Goal: Task Accomplishment & Management: Manage account settings

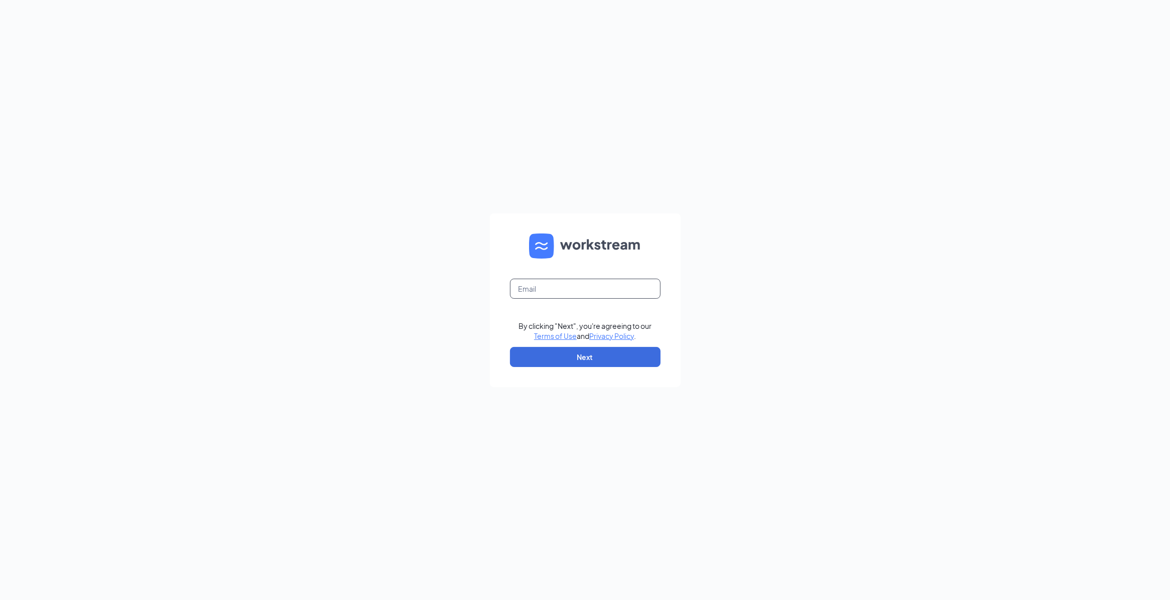
click at [535, 287] on input "text" at bounding box center [585, 289] width 151 height 20
type input "sk1866@smoothieking.com"
click at [608, 358] on button "Next" at bounding box center [585, 357] width 151 height 20
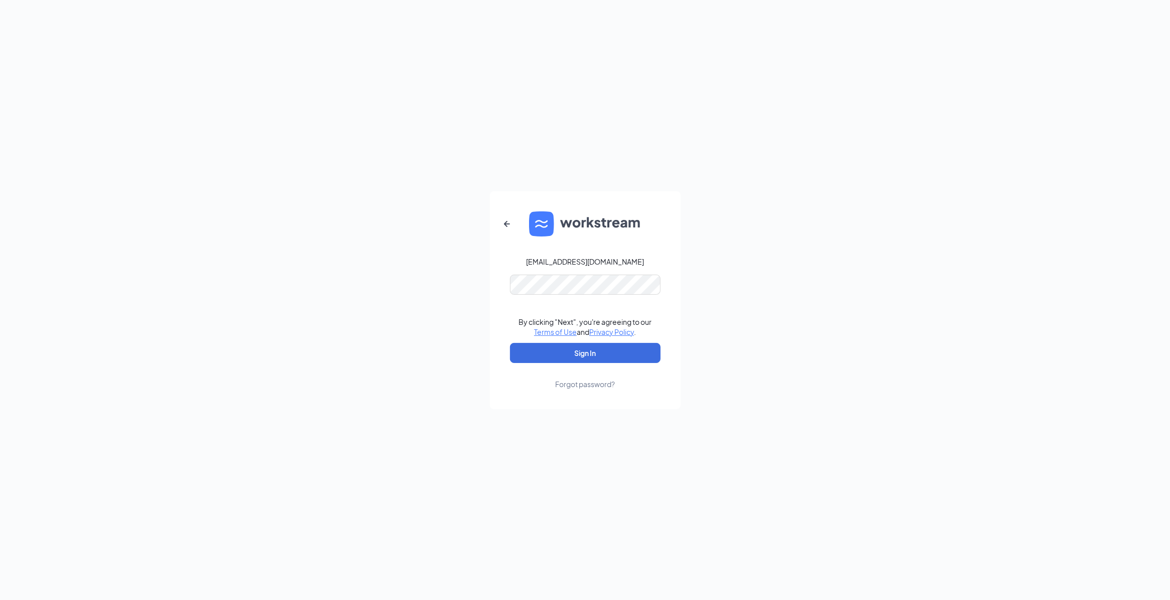
click at [596, 248] on form "sk1866@smoothieking.com By clicking "Next", you're agreeing to our Terms of Use…" at bounding box center [585, 300] width 191 height 218
click at [510, 343] on button "Sign In" at bounding box center [585, 353] width 151 height 20
click at [506, 302] on form "sk1866@smoothieking.com By clicking "Next", you're agreeing to our Terms of Use…" at bounding box center [585, 300] width 191 height 218
click at [510, 352] on button "Sign In" at bounding box center [585, 353] width 151 height 20
click at [478, 307] on div "sk1866@smoothieking.com Credential mismatches. By clicking "Next", you're agree…" at bounding box center [585, 300] width 1170 height 600
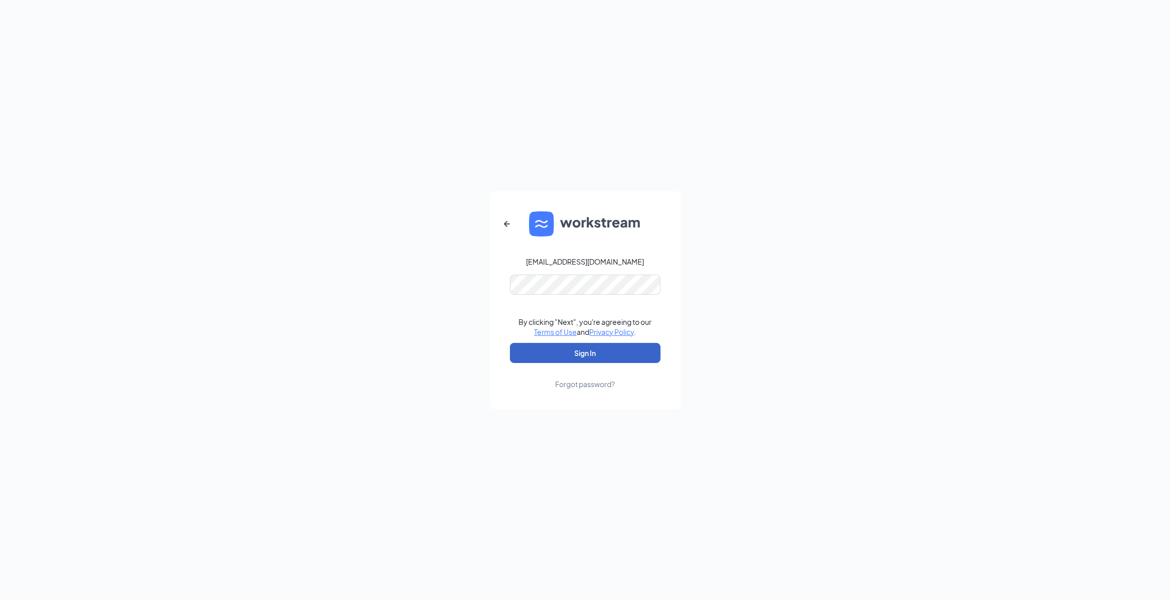
click at [533, 350] on button "Sign In" at bounding box center [585, 353] width 151 height 20
click at [492, 283] on form "sk1866@smoothieking.com Credential mismatches. By clicking "Next", you're agree…" at bounding box center [585, 300] width 191 height 218
click at [510, 343] on button "Sign In" at bounding box center [585, 353] width 151 height 20
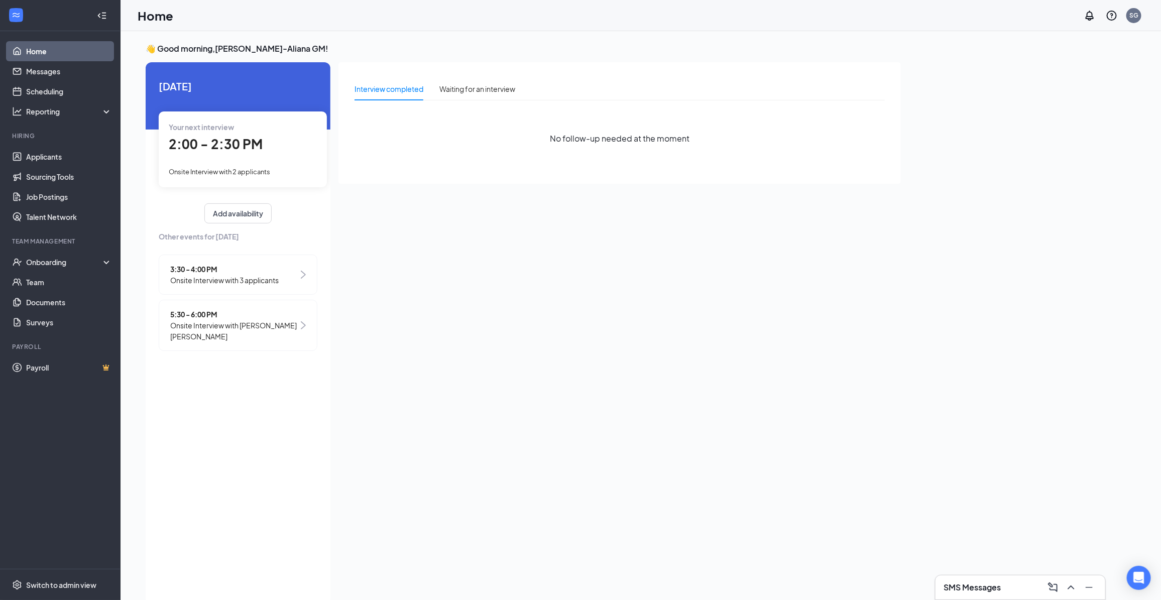
click at [277, 137] on div "2:00 - 2:30 PM" at bounding box center [243, 144] width 148 height 21
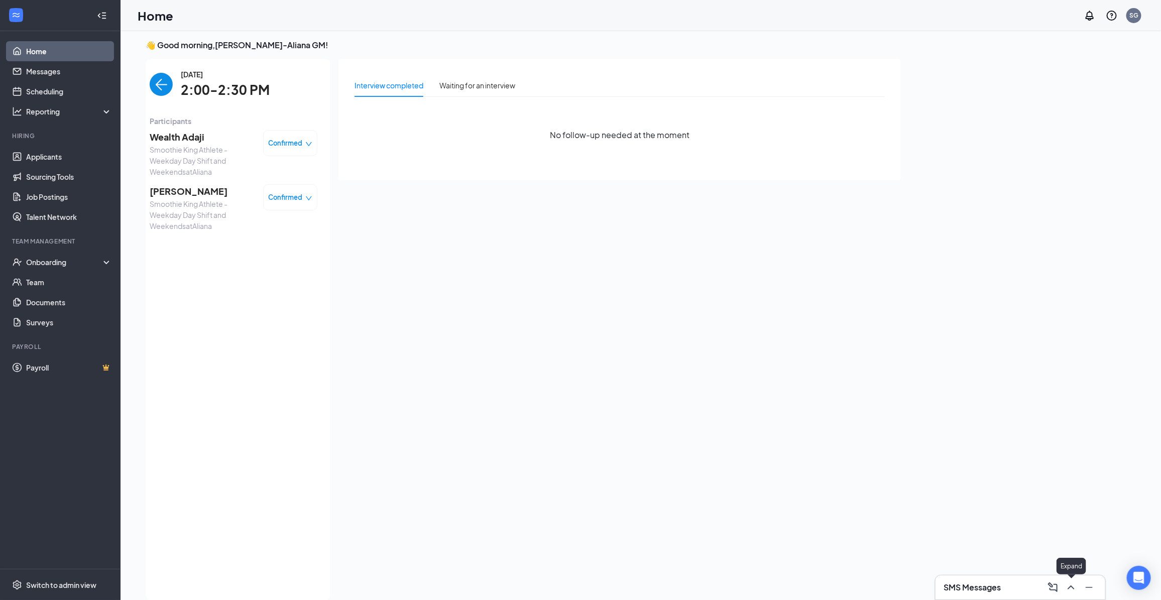
click at [1072, 590] on icon "ChevronUp" at bounding box center [1071, 587] width 12 height 12
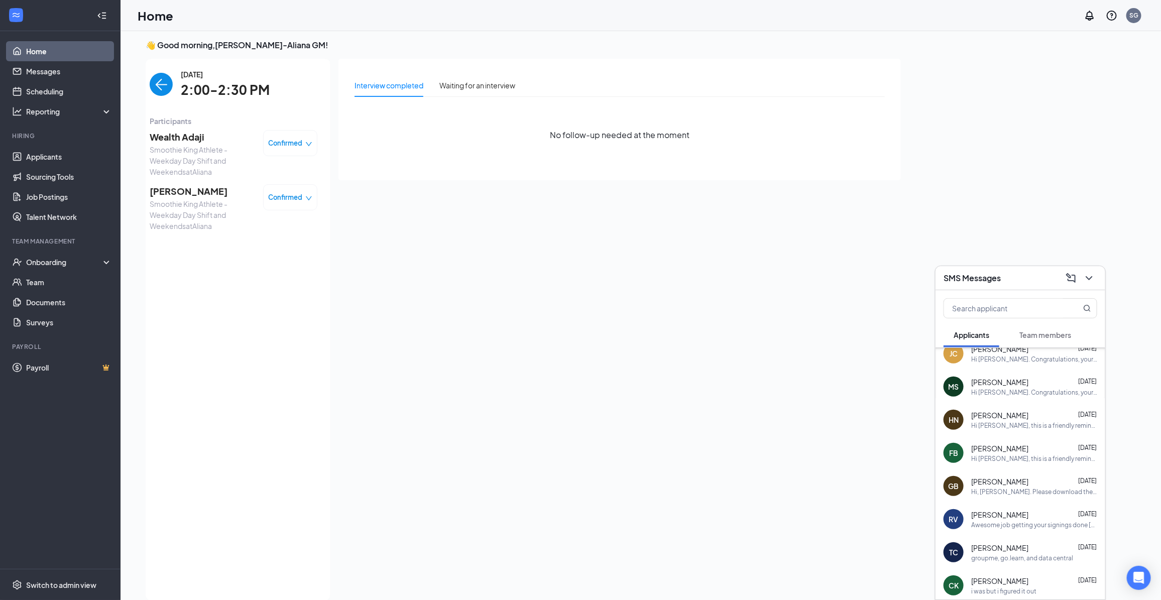
scroll to position [0, 0]
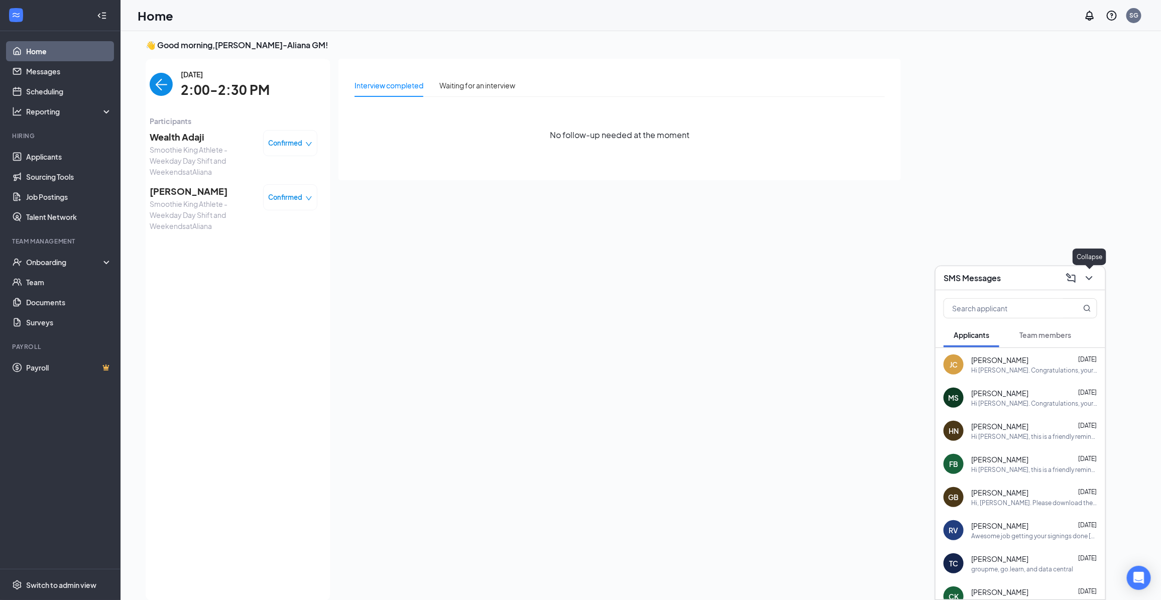
click at [1095, 276] on button at bounding box center [1089, 278] width 16 height 16
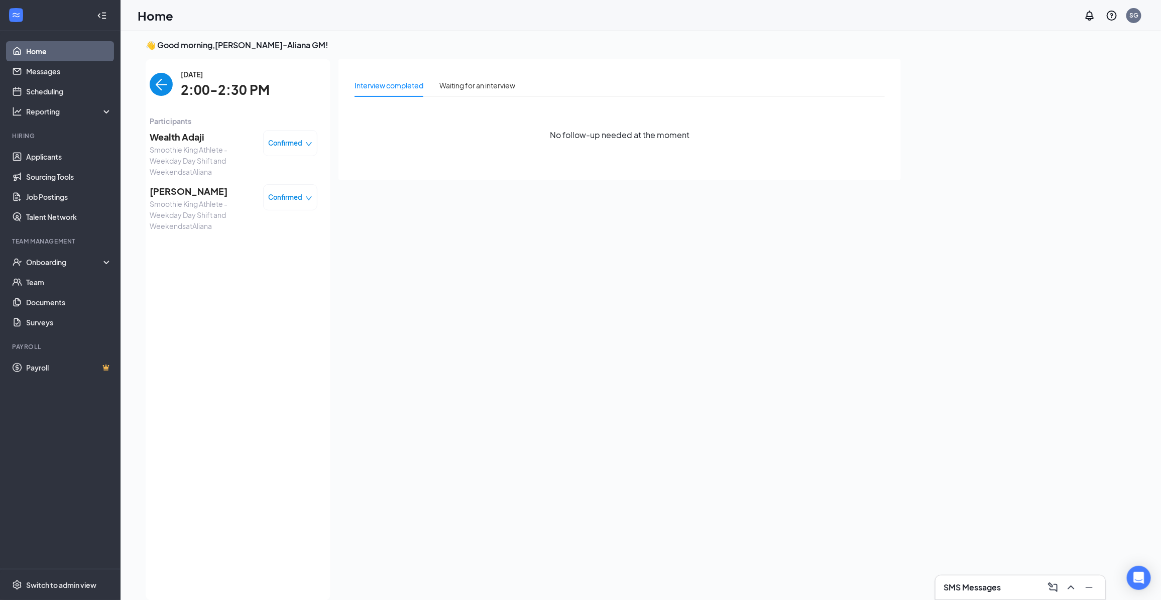
click at [161, 78] on img "back-button" at bounding box center [161, 84] width 23 height 23
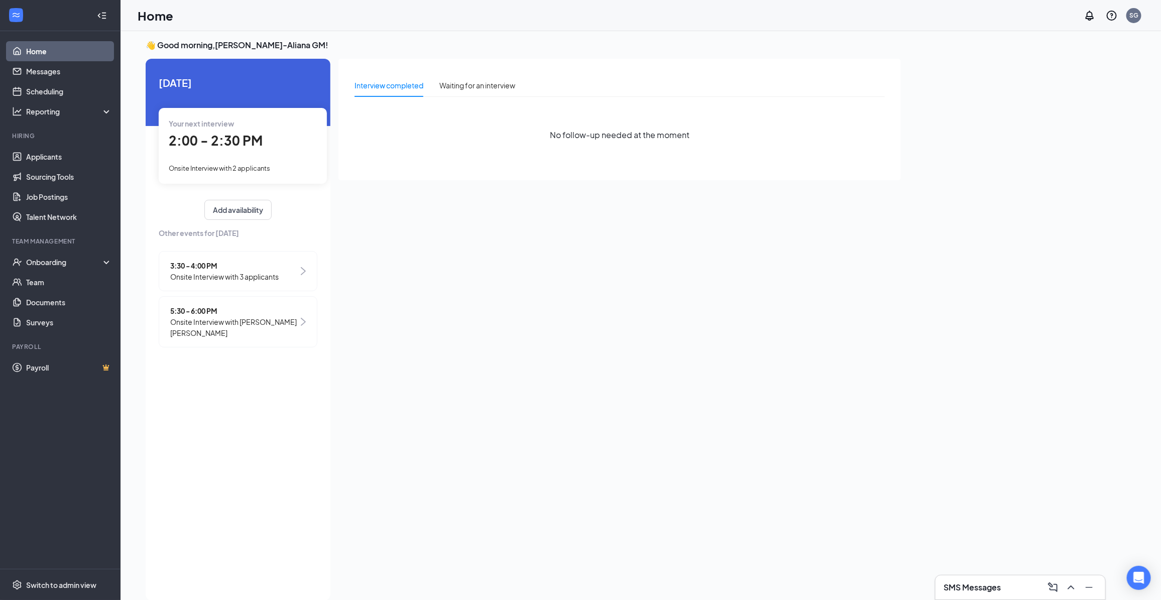
click at [272, 268] on span "3:30 - 4:00 PM" at bounding box center [224, 265] width 108 height 11
